Goal: Transaction & Acquisition: Purchase product/service

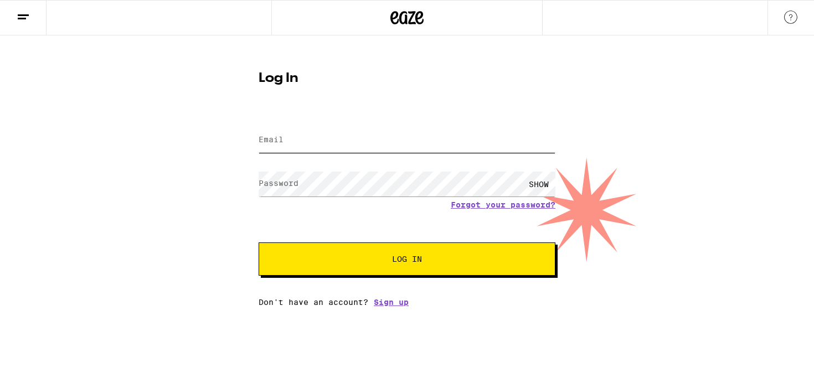
click at [359, 148] on input "Email" at bounding box center [407, 140] width 297 height 25
click at [363, 141] on input "Email" at bounding box center [407, 140] width 297 height 25
type input "julianmw94@gmail.com"
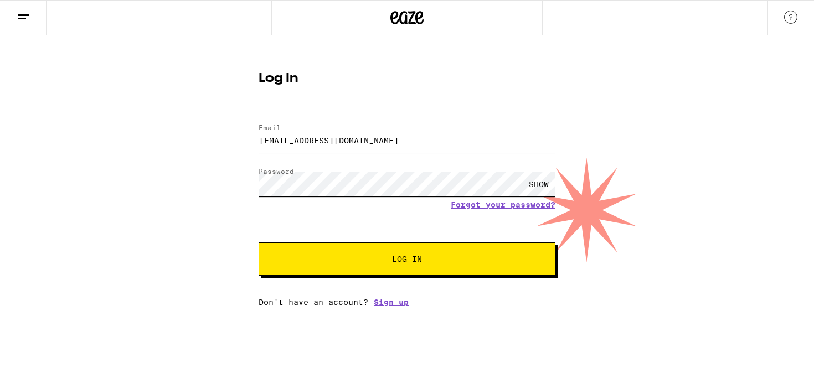
click at [259, 243] on button "Log In" at bounding box center [407, 259] width 297 height 33
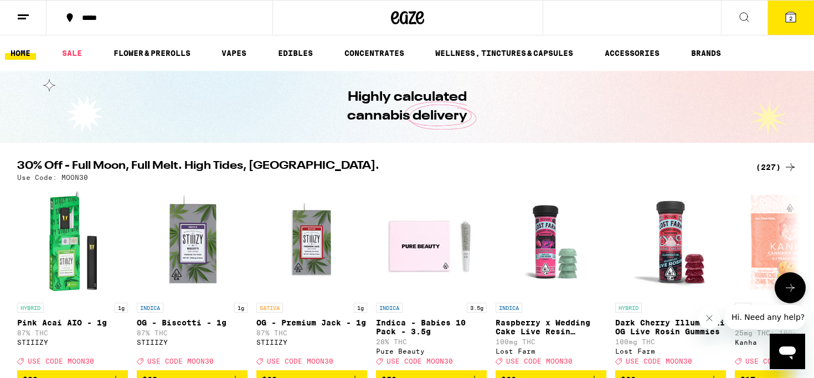
click at [776, 15] on button "2" at bounding box center [791, 18] width 47 height 34
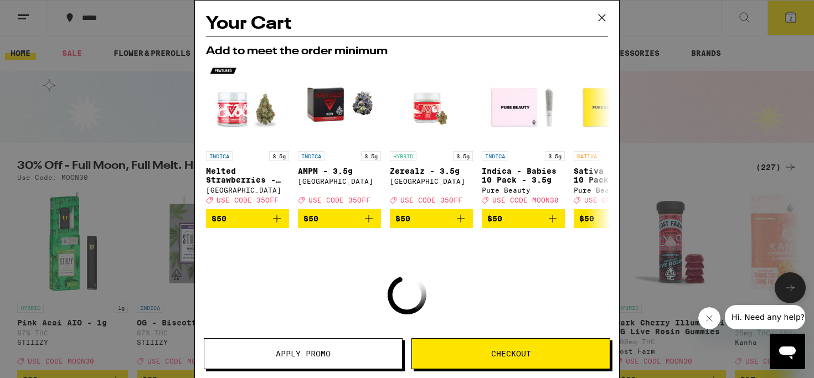
scroll to position [2, 0]
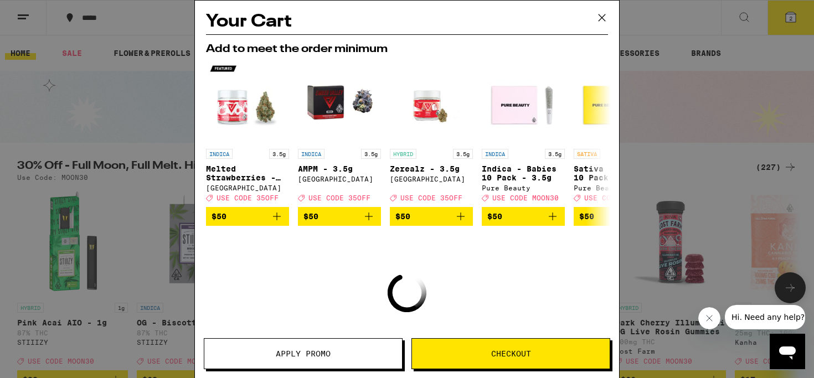
click at [599, 18] on icon at bounding box center [602, 17] width 17 height 17
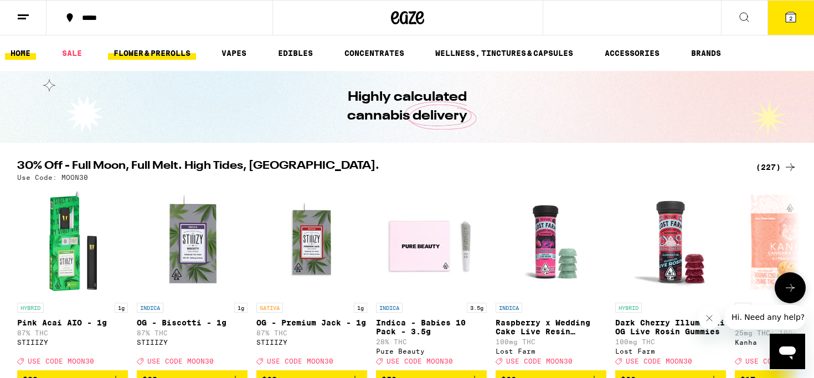
click at [150, 53] on link "FLOWER & PREROLLS" at bounding box center [152, 53] width 88 height 13
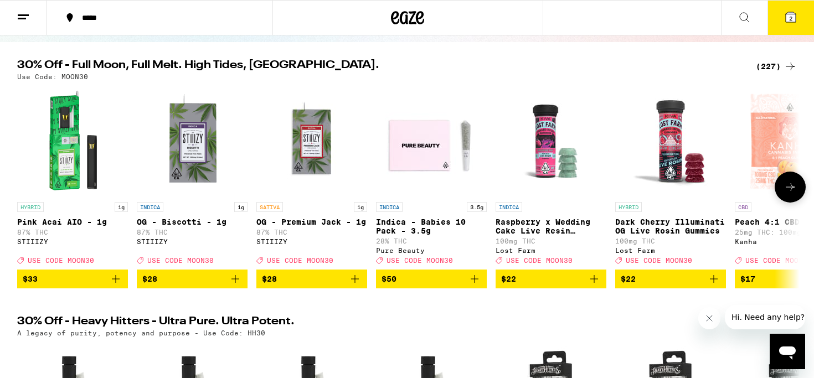
scroll to position [261, 0]
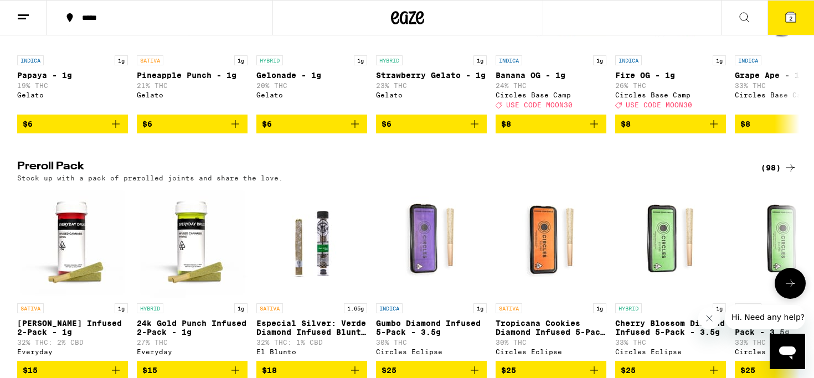
scroll to position [739, 0]
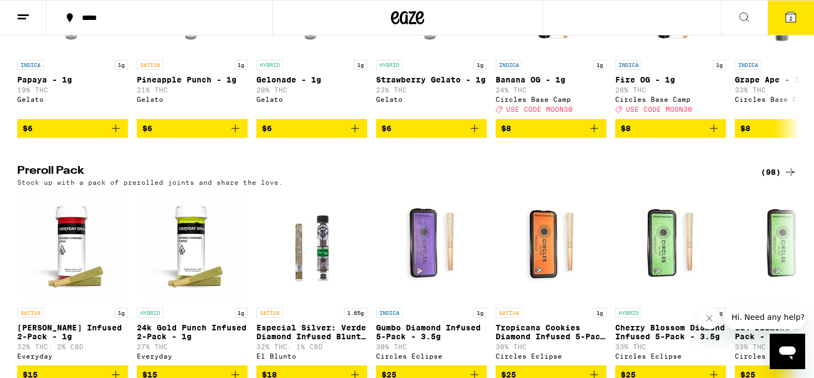
click at [775, 179] on div "(98)" at bounding box center [779, 172] width 36 height 13
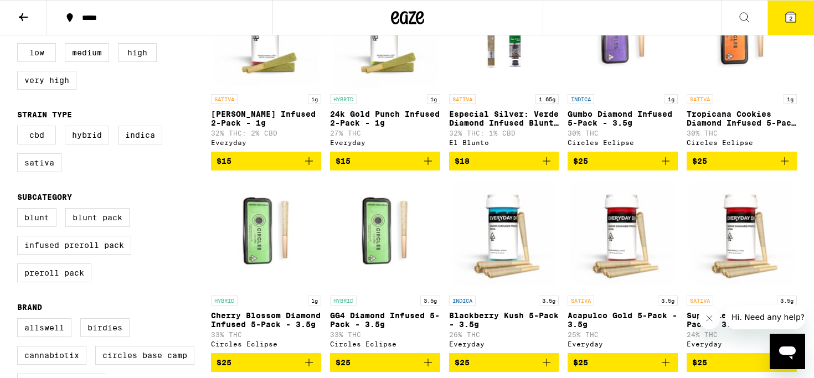
scroll to position [184, 0]
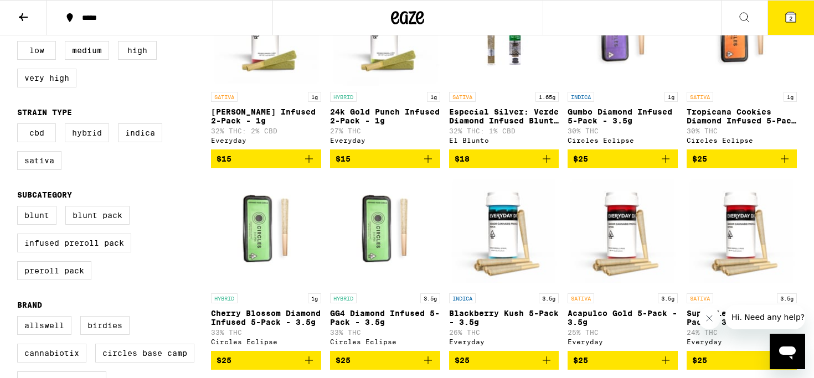
click at [95, 138] on label "Hybrid" at bounding box center [87, 133] width 44 height 19
click at [20, 126] on input "Hybrid" at bounding box center [19, 125] width 1 height 1
checkbox input "true"
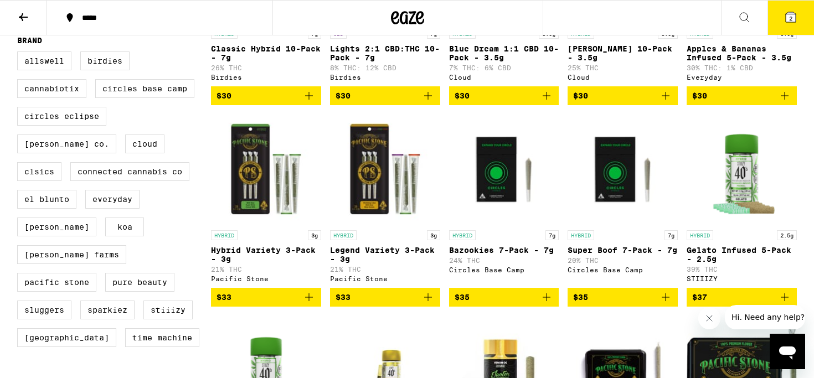
scroll to position [462, 0]
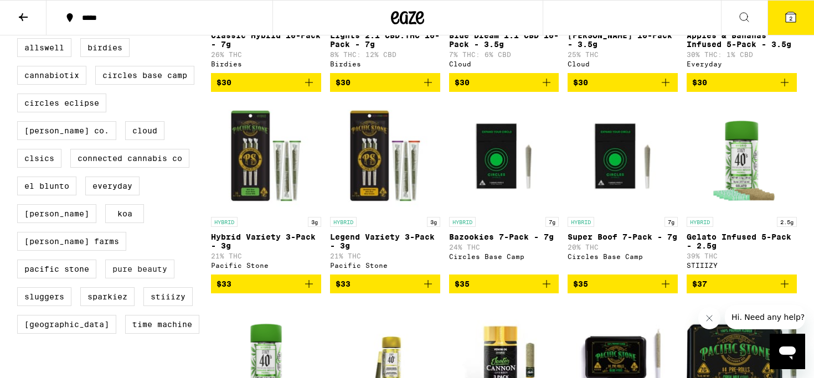
click at [157, 275] on label "Pure Beauty" at bounding box center [139, 269] width 69 height 19
click at [20, 40] on input "Pure Beauty" at bounding box center [19, 40] width 1 height 1
checkbox input "true"
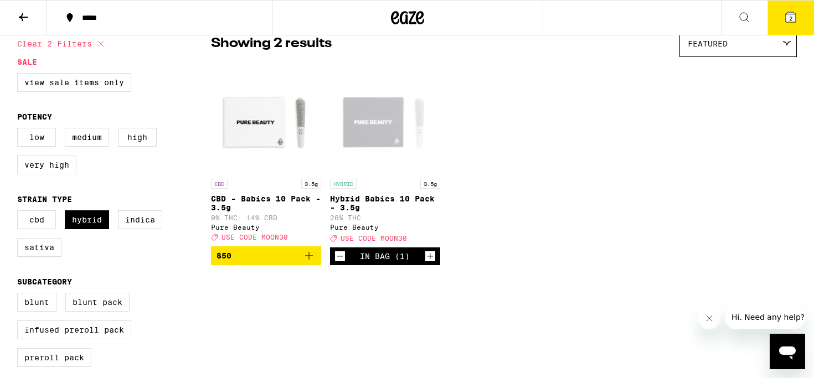
scroll to position [100, 0]
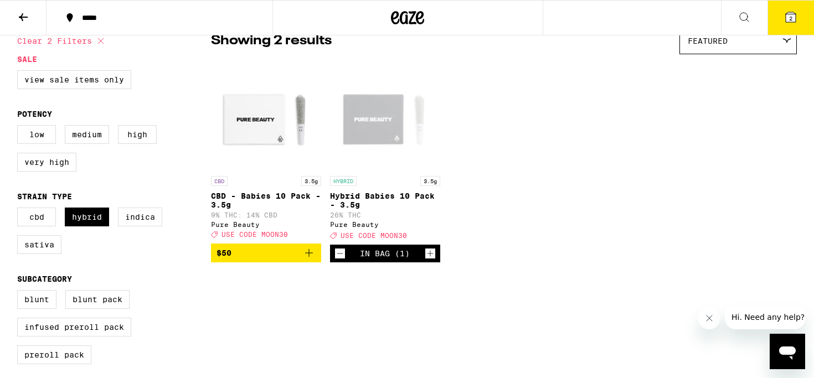
click at [782, 22] on button "2" at bounding box center [791, 18] width 47 height 34
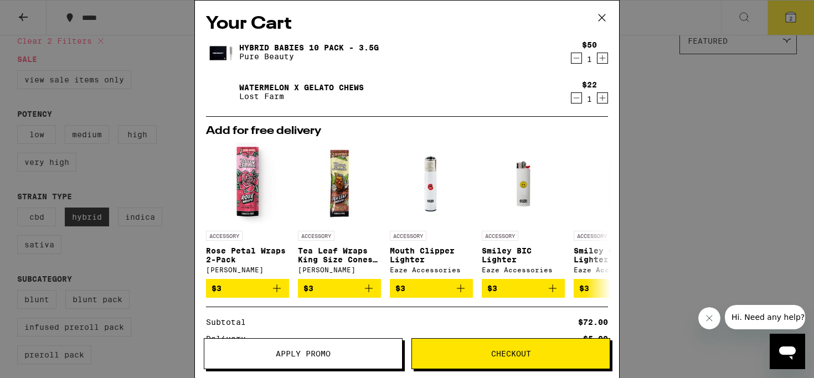
click at [575, 97] on icon "Decrement" at bounding box center [577, 97] width 10 height 13
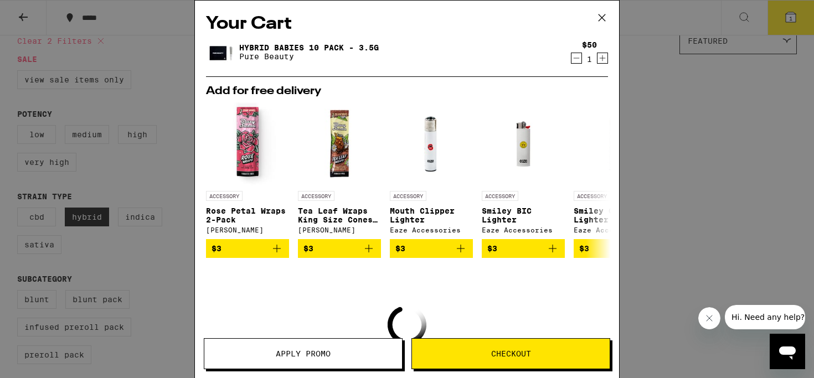
click at [95, 203] on div "Your Cart Hybrid Babies 10 Pack - 3.5g Pure Beauty $50 1 Add for free delivery …" at bounding box center [407, 189] width 814 height 378
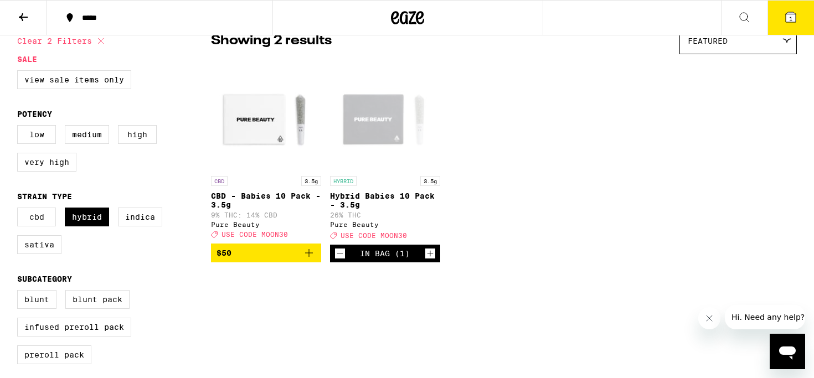
click at [39, 227] on label "CBD" at bounding box center [36, 217] width 39 height 19
click at [20, 210] on input "CBD" at bounding box center [19, 209] width 1 height 1
checkbox input "true"
click at [77, 227] on label "Hybrid" at bounding box center [87, 217] width 44 height 19
click at [20, 210] on input "Hybrid" at bounding box center [19, 209] width 1 height 1
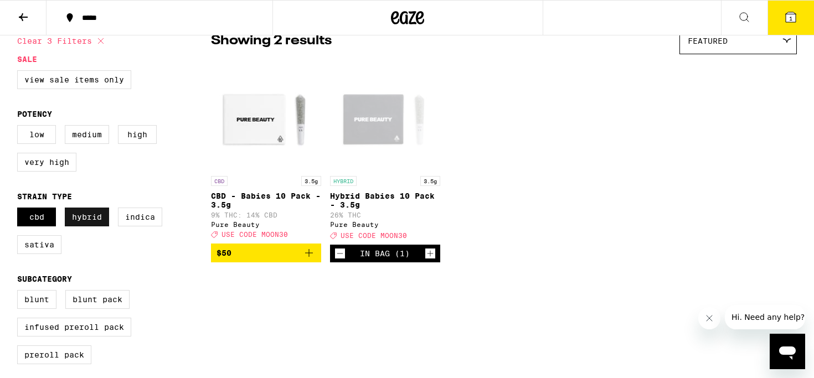
checkbox input "false"
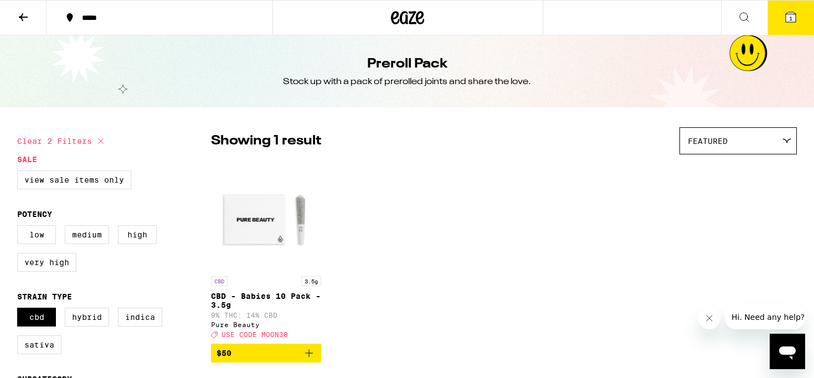
click at [128, 16] on div "*****" at bounding box center [165, 18] width 179 height 8
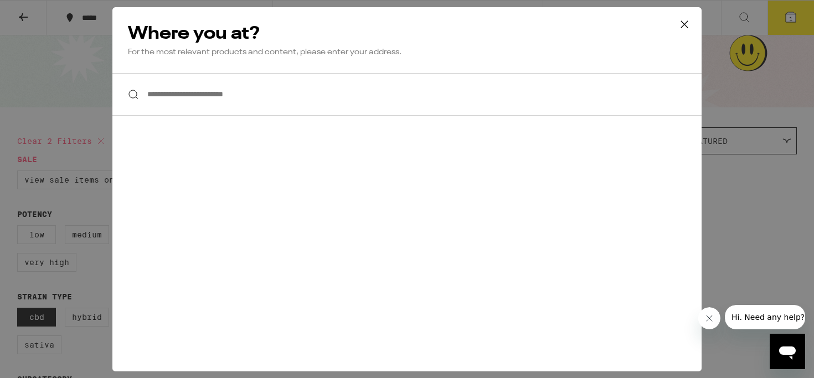
click at [201, 98] on input "**********" at bounding box center [406, 94] width 589 height 43
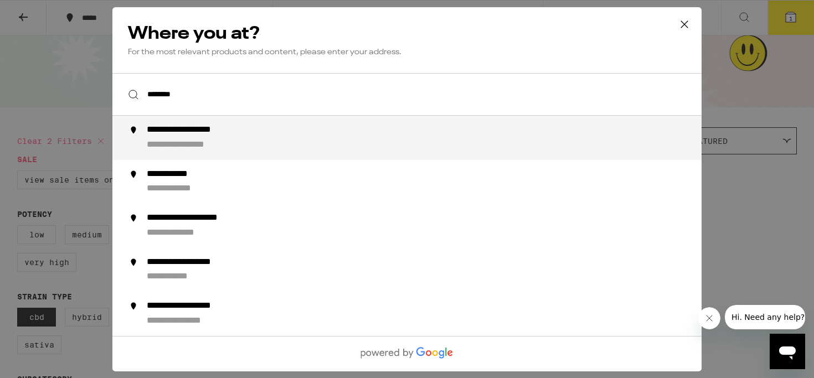
click at [218, 136] on div "**********" at bounding box center [201, 131] width 109 height 12
type input "**********"
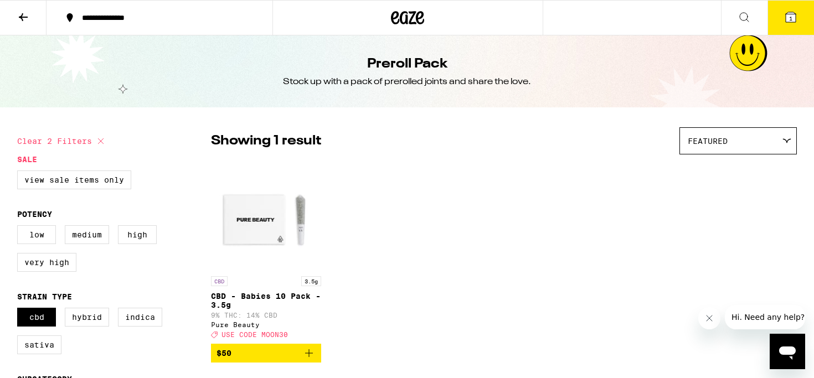
click at [21, 14] on icon at bounding box center [23, 17] width 13 height 13
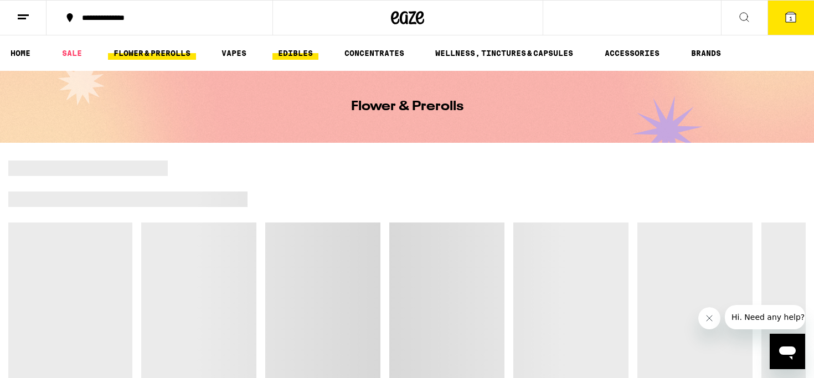
click at [297, 55] on link "EDIBLES" at bounding box center [295, 53] width 46 height 13
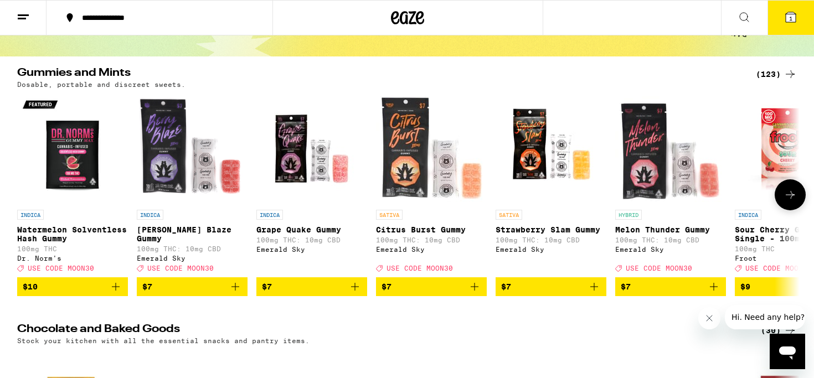
scroll to position [50, 0]
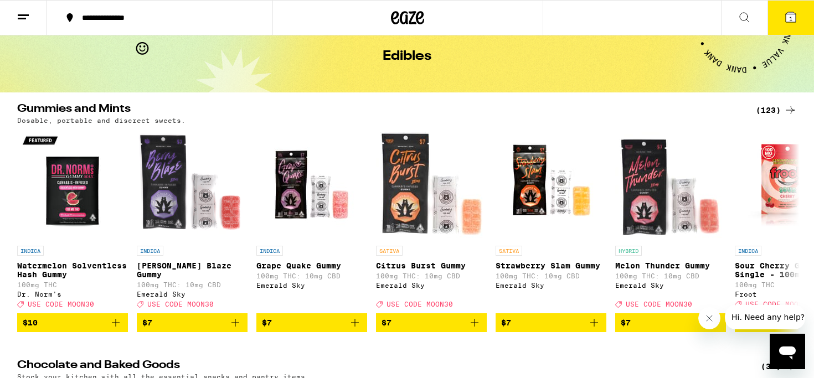
click at [776, 107] on div "(123)" at bounding box center [776, 110] width 41 height 13
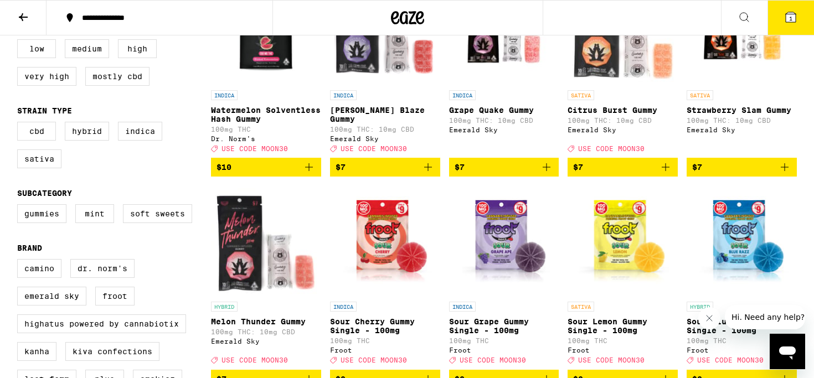
scroll to position [177, 0]
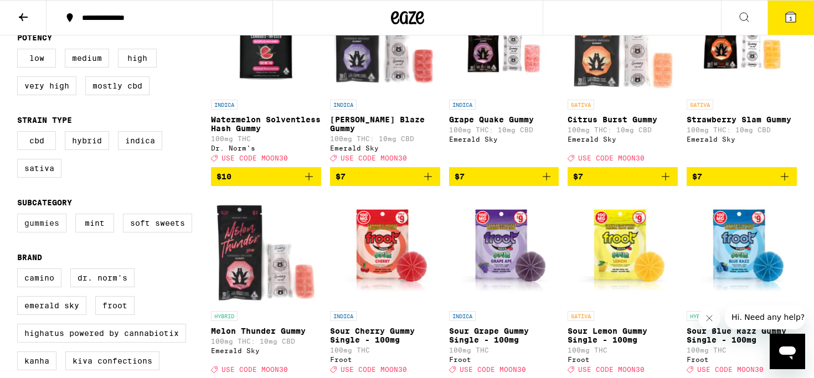
click at [33, 231] on label "Gummies" at bounding box center [41, 223] width 49 height 19
click at [20, 216] on input "Gummies" at bounding box center [19, 215] width 1 height 1
checkbox input "true"
click at [43, 150] on label "CBD" at bounding box center [36, 140] width 39 height 19
click at [20, 133] on input "CBD" at bounding box center [19, 133] width 1 height 1
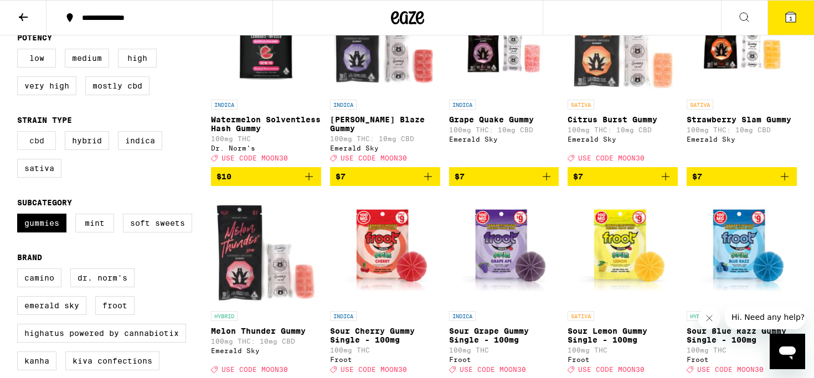
checkbox input "true"
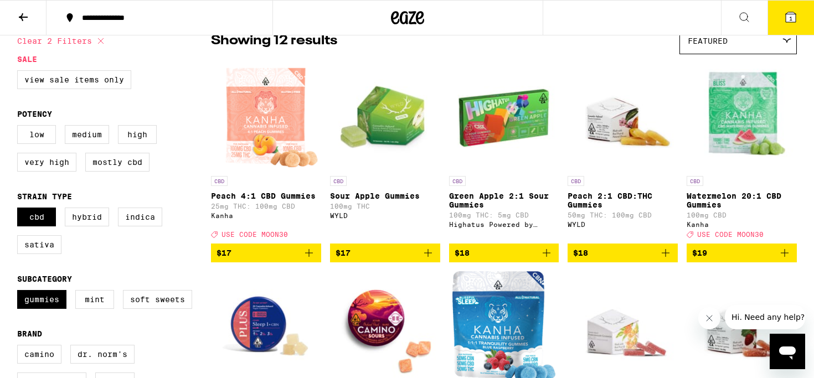
scroll to position [102, 0]
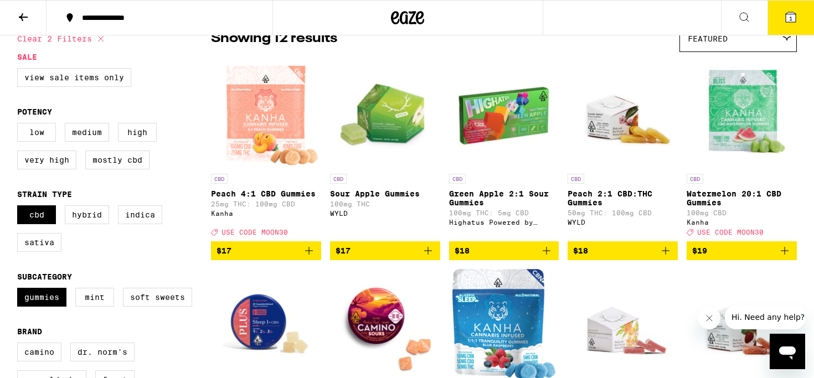
click at [793, 260] on button "$19" at bounding box center [742, 250] width 110 height 19
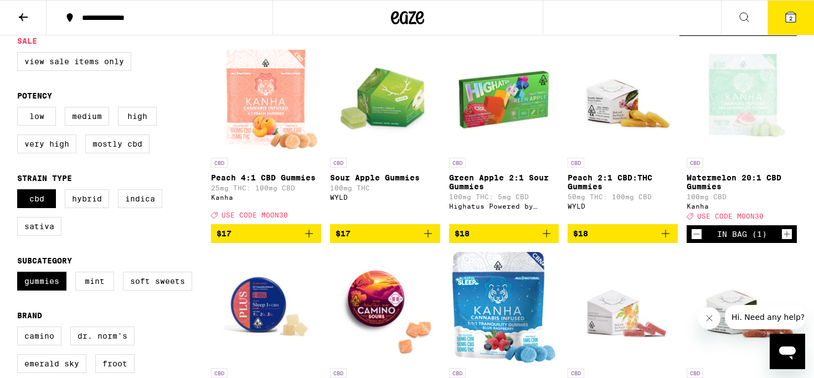
scroll to position [129, 0]
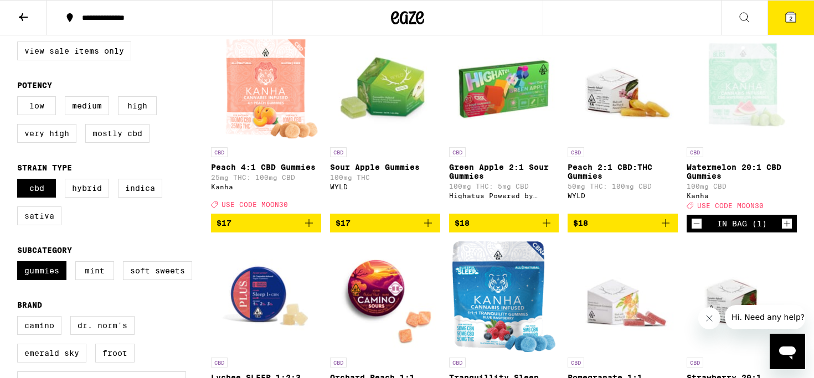
click at [786, 14] on icon at bounding box center [791, 17] width 10 height 10
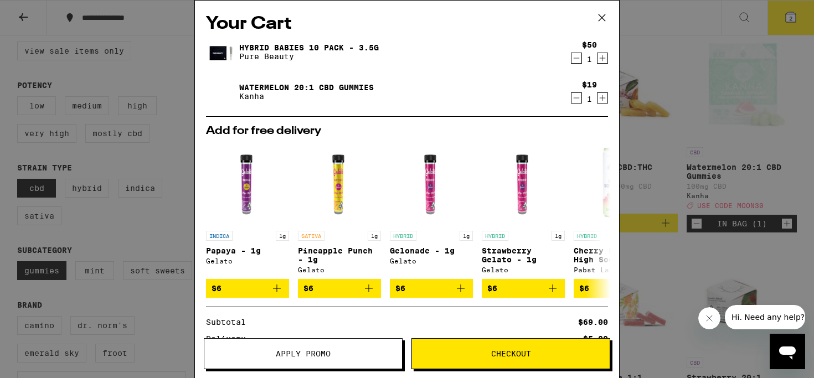
click at [603, 20] on icon at bounding box center [602, 17] width 17 height 17
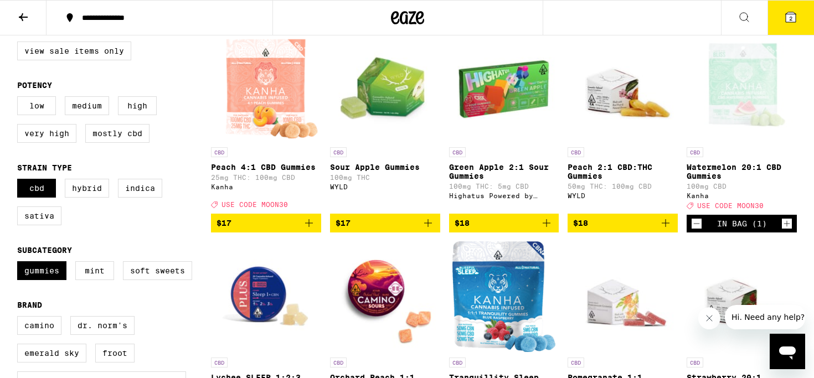
click at [737, 209] on span "USE CODE MOON30" at bounding box center [730, 205] width 66 height 7
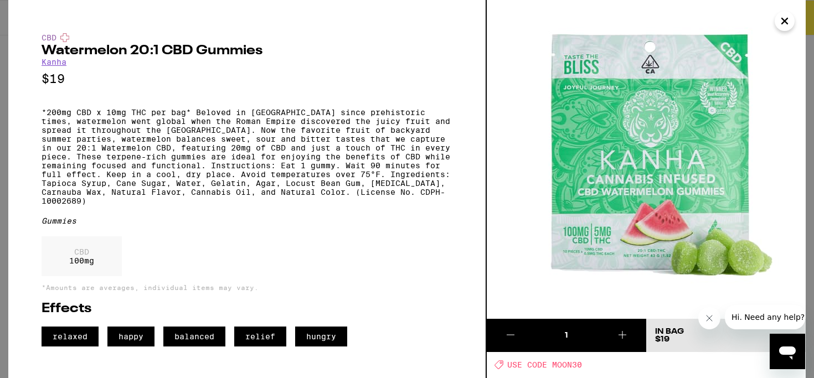
click at [560, 368] on span "USE CODE MOON30" at bounding box center [544, 365] width 75 height 9
copy span "MOON30"
click at [3, 95] on div "CBD Watermelon 20:1 CBD Gummies Kanha $19 *200mg CBD x 10mg THC per bag* Belove…" at bounding box center [407, 189] width 814 height 378
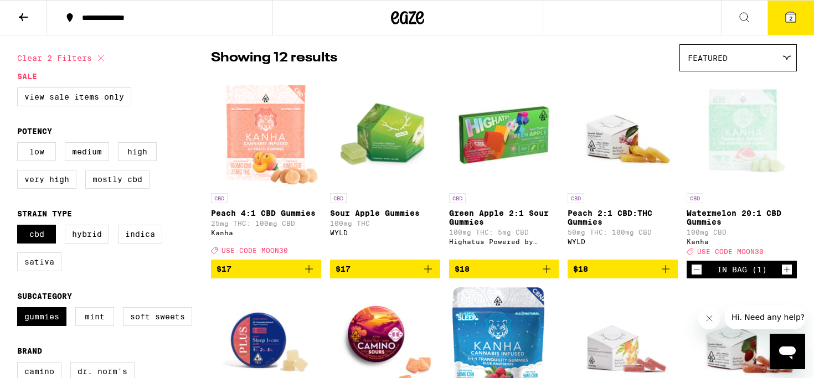
scroll to position [74, 0]
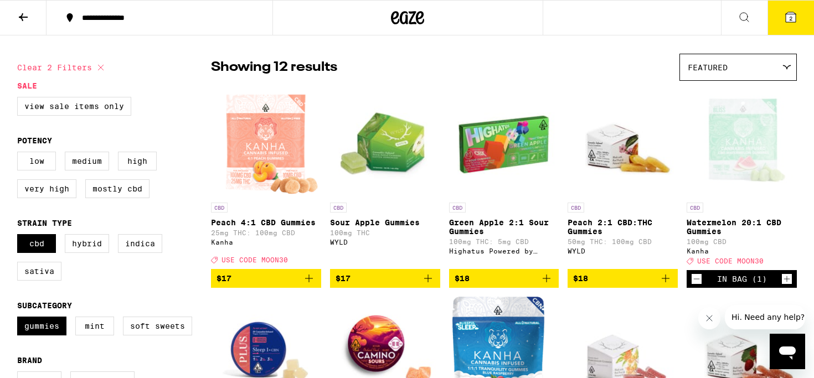
click at [29, 19] on icon at bounding box center [23, 17] width 13 height 13
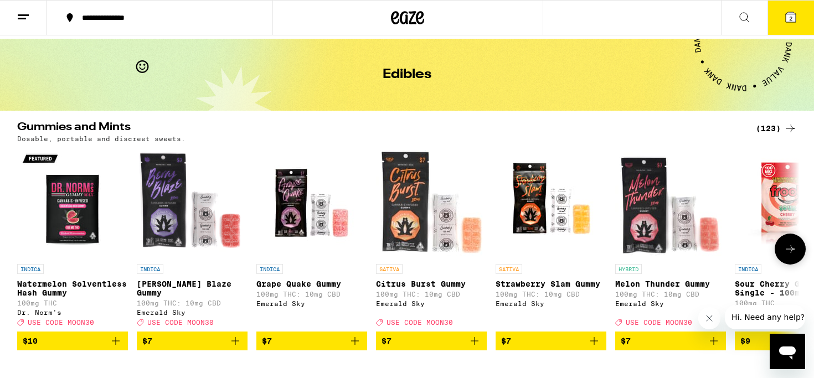
scroll to position [27, 0]
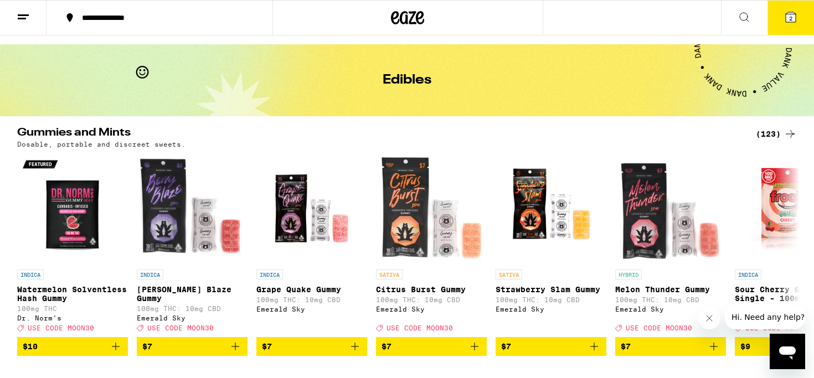
click at [780, 137] on div "(123)" at bounding box center [776, 133] width 41 height 13
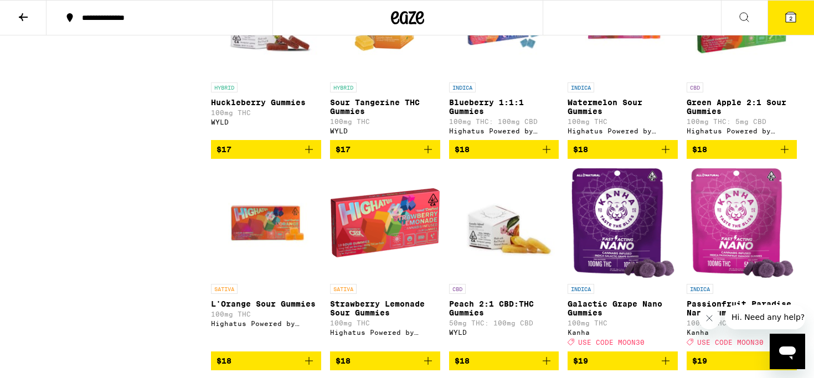
scroll to position [2301, 0]
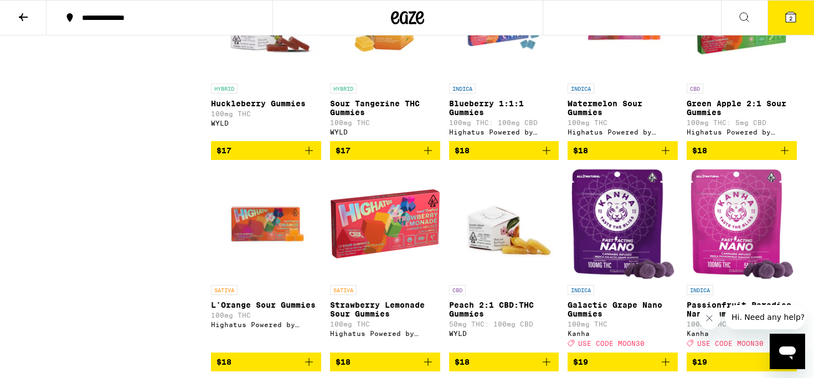
click at [788, 25] on button "2" at bounding box center [791, 18] width 47 height 34
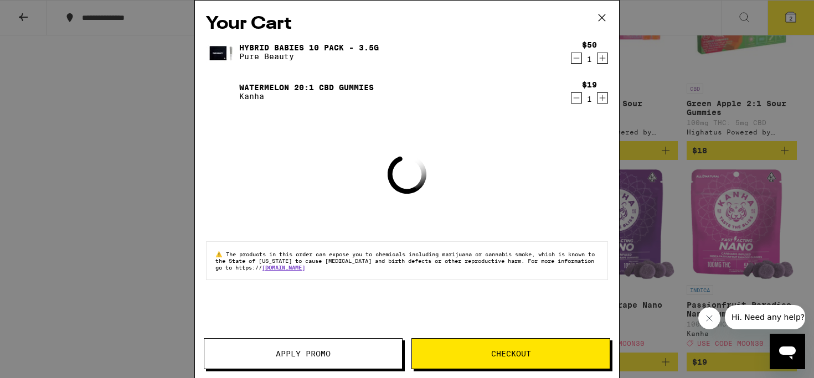
click at [362, 364] on button "Apply Promo" at bounding box center [303, 353] width 199 height 31
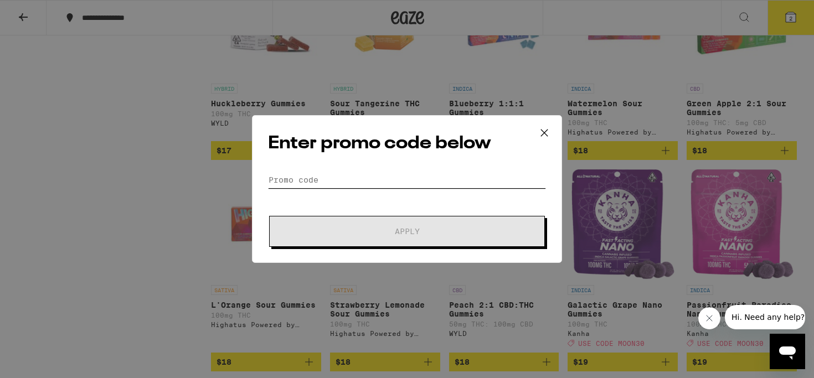
click at [326, 181] on input "Promo Code" at bounding box center [407, 180] width 278 height 17
paste input "MOON30"
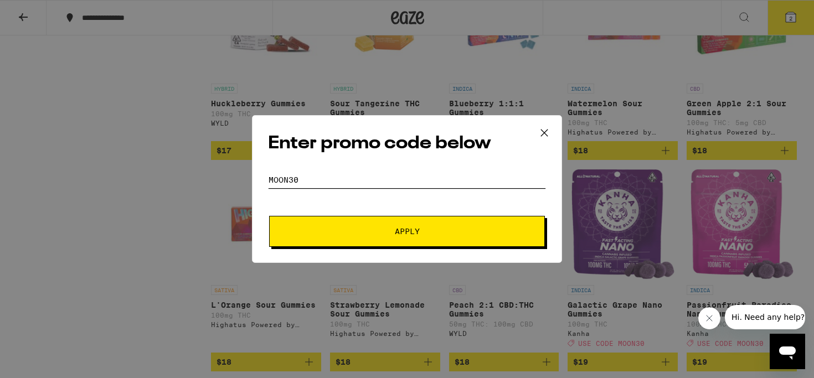
type input "MOON30"
click at [392, 246] on button "Apply" at bounding box center [407, 231] width 276 height 31
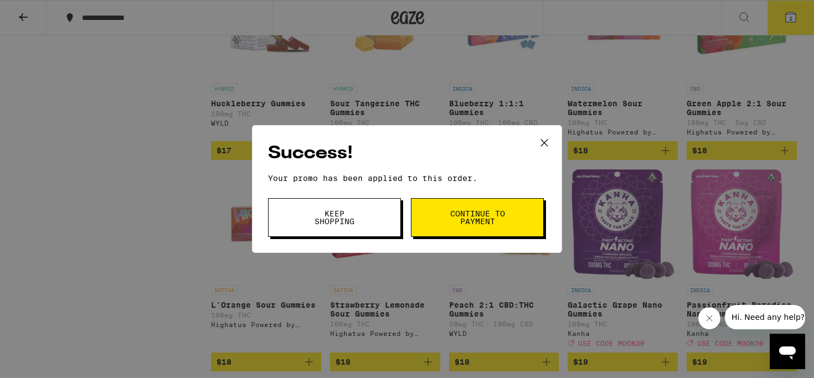
click at [445, 215] on button "Continue to payment" at bounding box center [477, 217] width 133 height 39
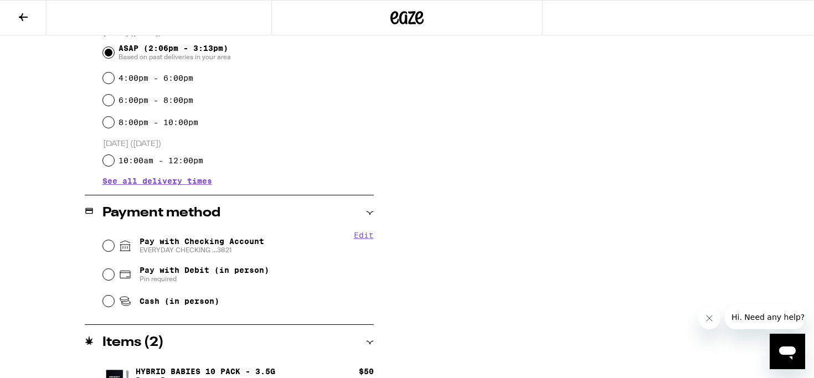
scroll to position [320, 0]
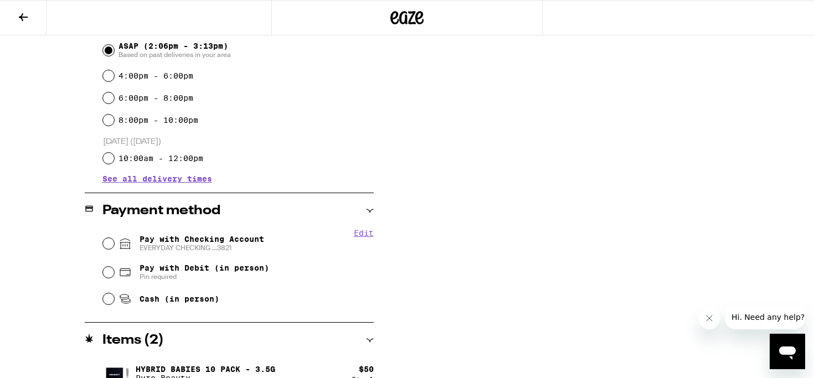
click at [160, 246] on span "EVERYDAY CHECKING ...3821" at bounding box center [202, 248] width 125 height 9
click at [114, 246] on input "Pay with Checking Account EVERYDAY CHECKING ...3821" at bounding box center [108, 243] width 11 height 11
radio input "true"
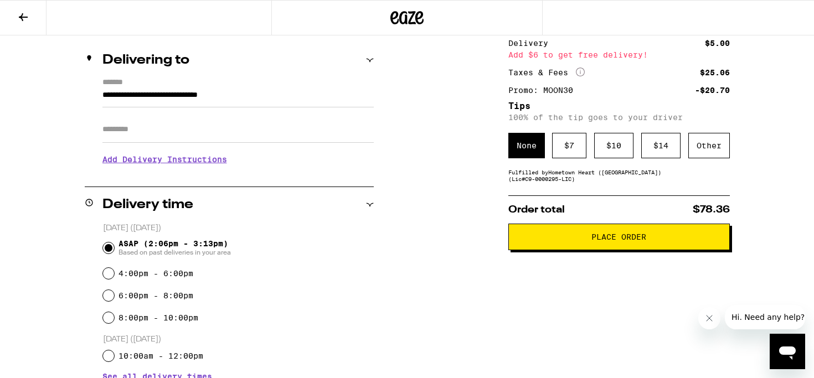
scroll to position [102, 0]
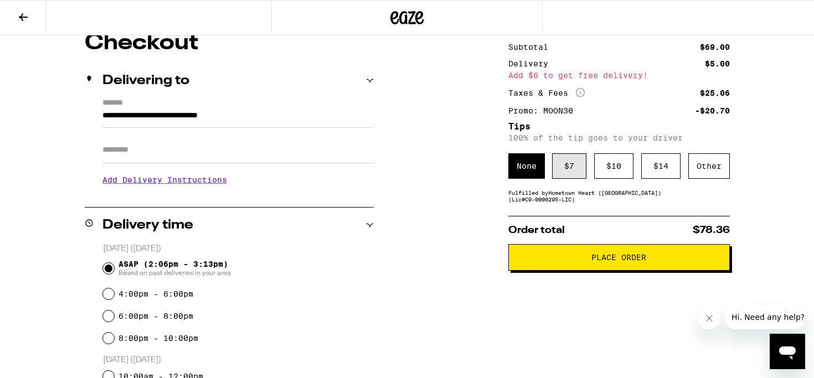
click at [571, 171] on div "$ 7" at bounding box center [569, 165] width 34 height 25
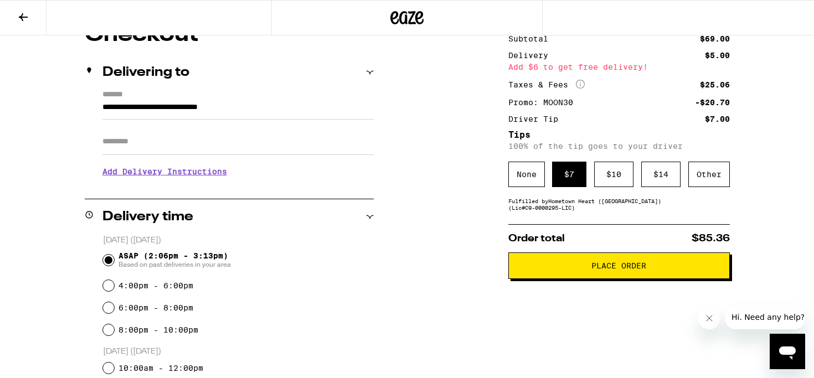
scroll to position [75, 0]
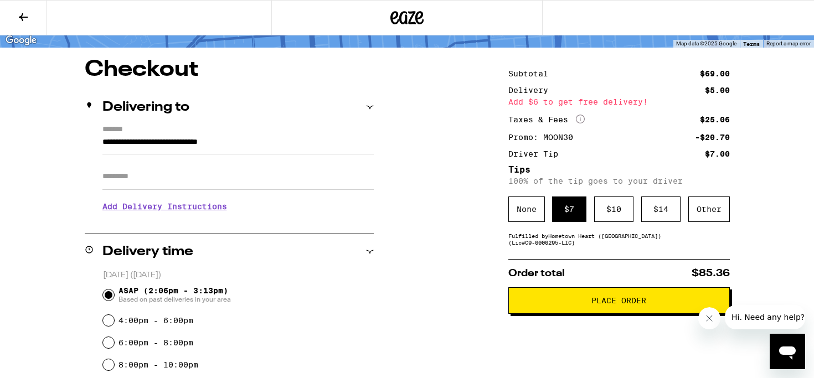
click at [540, 314] on button "Place Order" at bounding box center [619, 300] width 222 height 27
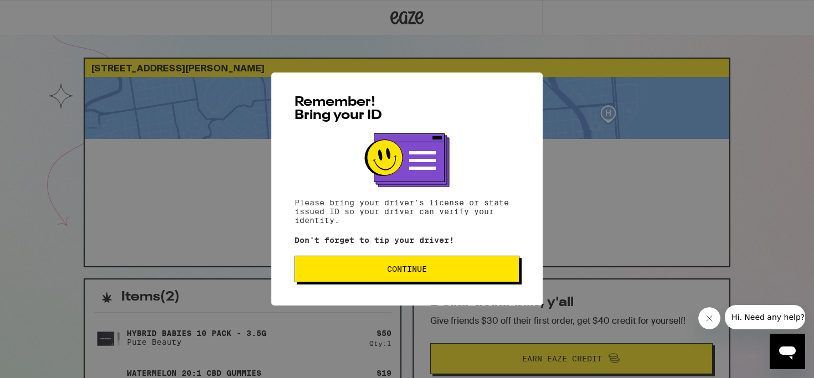
click at [482, 282] on button "Continue" at bounding box center [407, 269] width 225 height 27
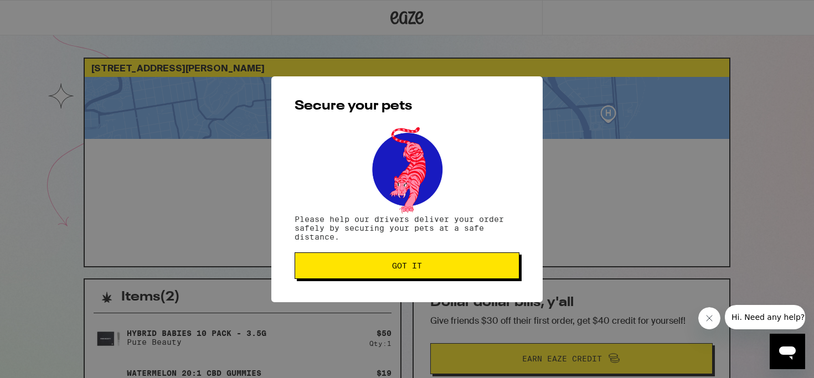
click at [470, 270] on span "Got it" at bounding box center [407, 266] width 206 height 8
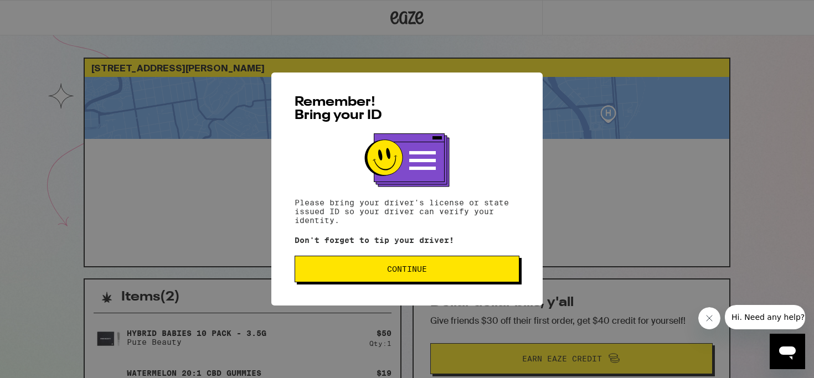
drag, startPoint x: 0, startPoint y: 0, endPoint x: 475, endPoint y: 270, distance: 546.2
click at [475, 270] on span "Continue" at bounding box center [407, 269] width 206 height 8
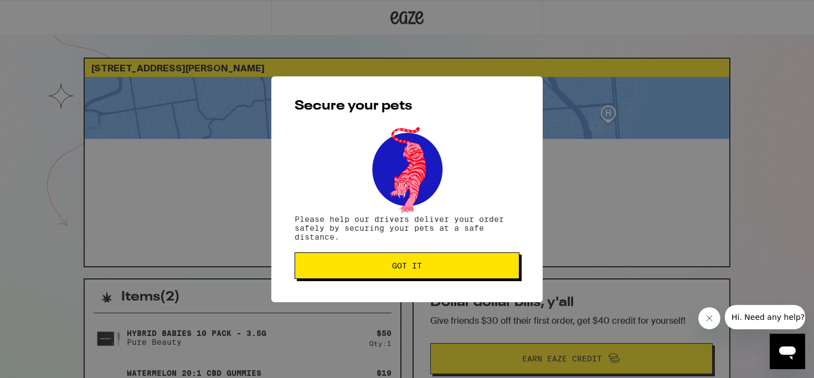
click at [475, 270] on span "Got it" at bounding box center [407, 266] width 206 height 8
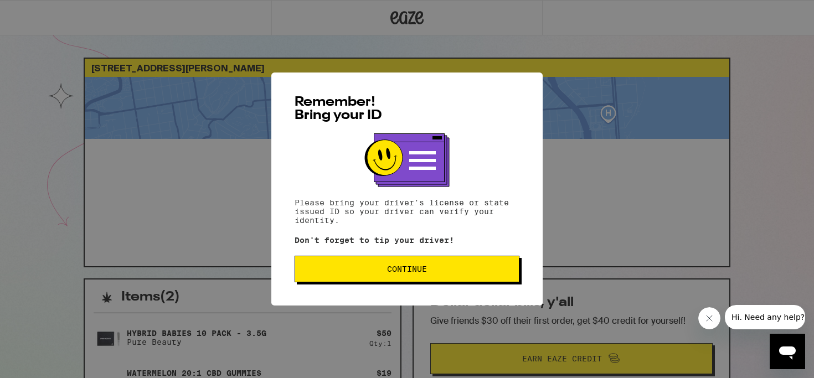
click at [475, 270] on span "Continue" at bounding box center [407, 269] width 206 height 8
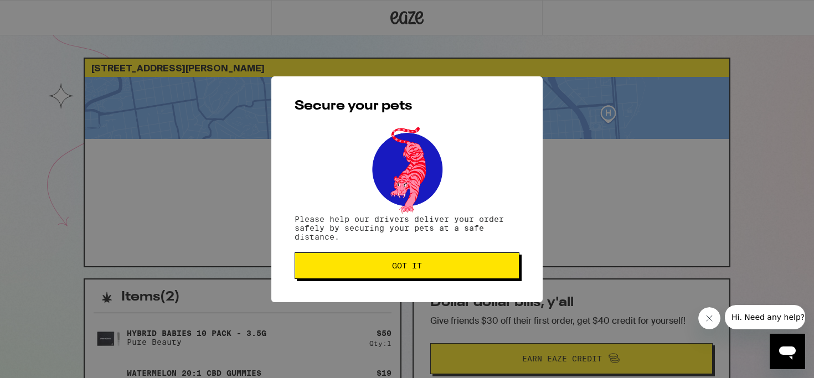
click at [475, 270] on span "Got it" at bounding box center [407, 266] width 206 height 8
